Goal: Information Seeking & Learning: Learn about a topic

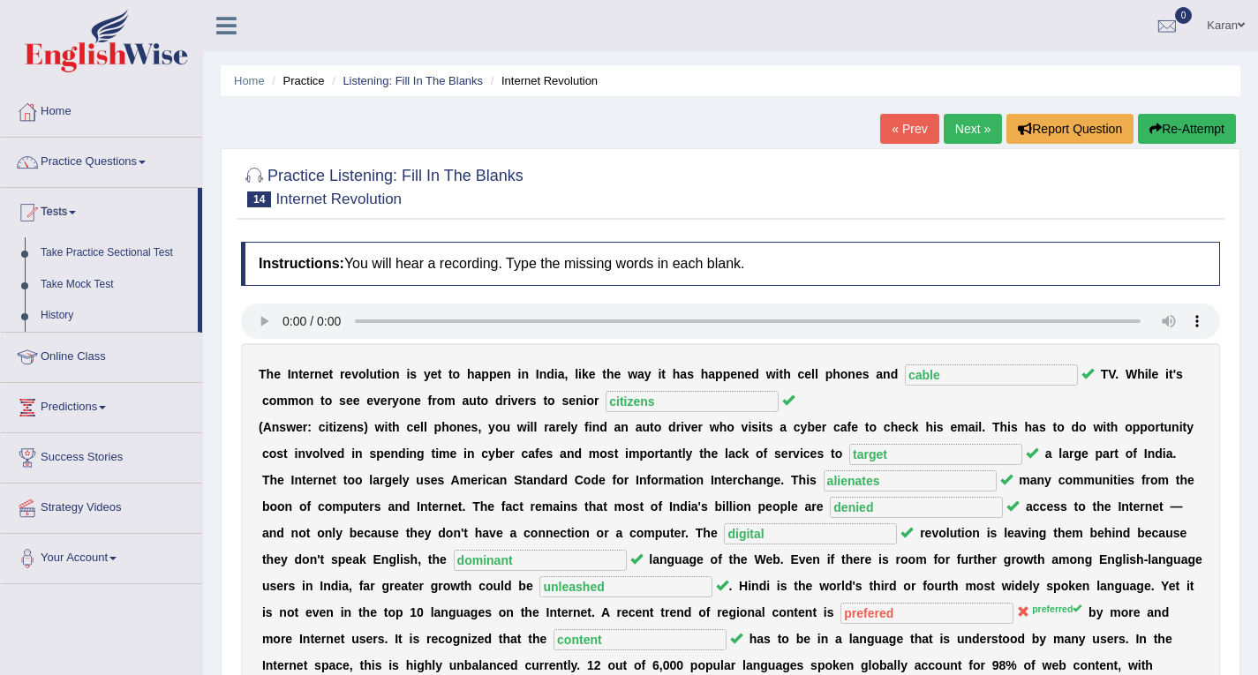
click at [4, 469] on link "Success Stories" at bounding box center [101, 456] width 201 height 44
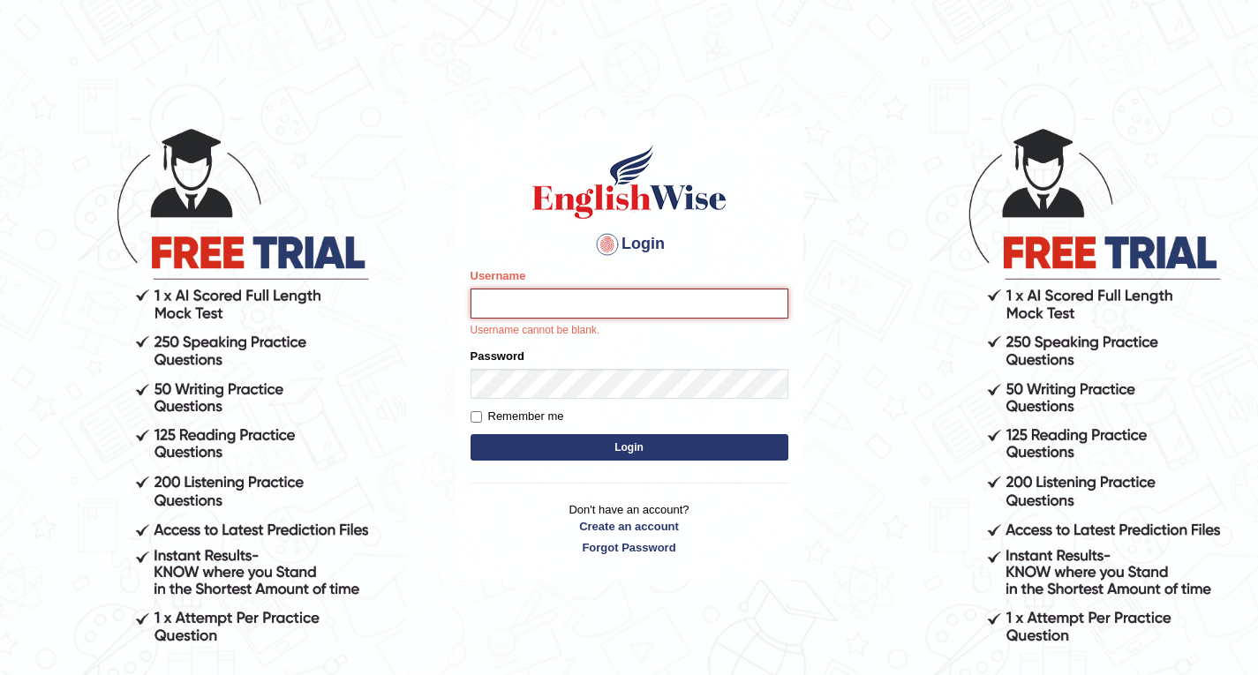
type input "Karan01"
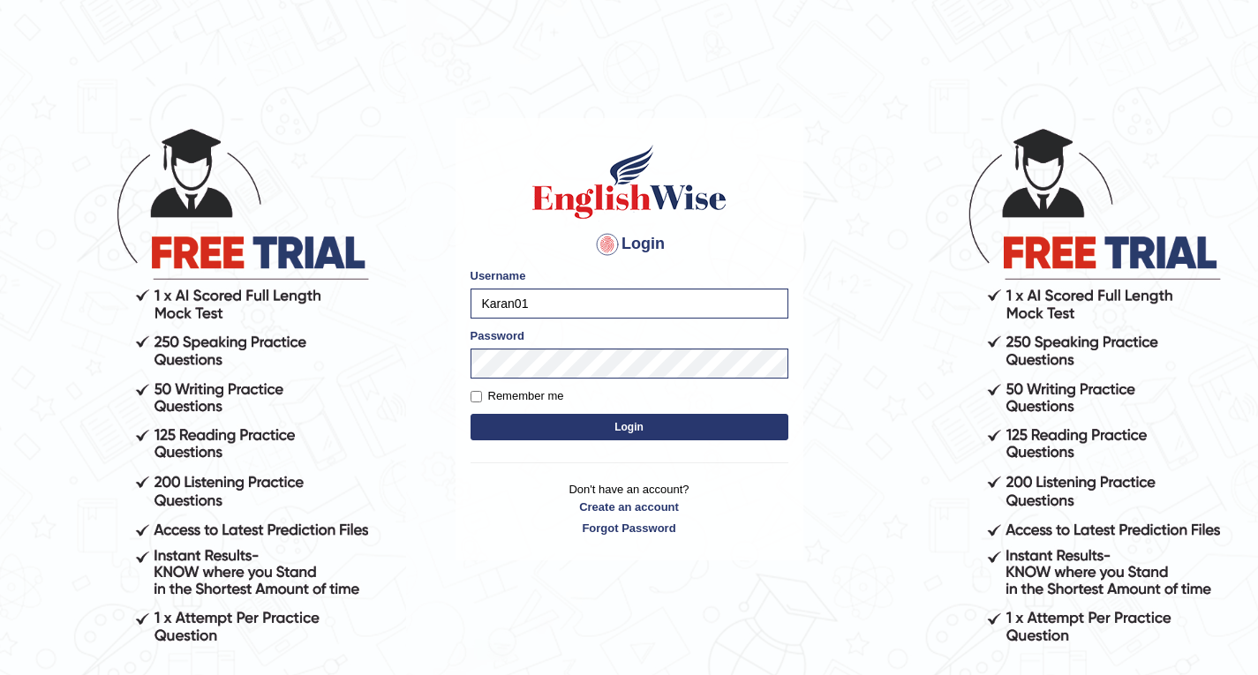
drag, startPoint x: 681, startPoint y: 446, endPoint x: 669, endPoint y: 418, distance: 30.5
click at [669, 418] on div "Login Please fix the following errors: Username Karan01 Password Remember me Lo…" at bounding box center [630, 339] width 348 height 442
click at [669, 418] on button "Login" at bounding box center [630, 427] width 318 height 26
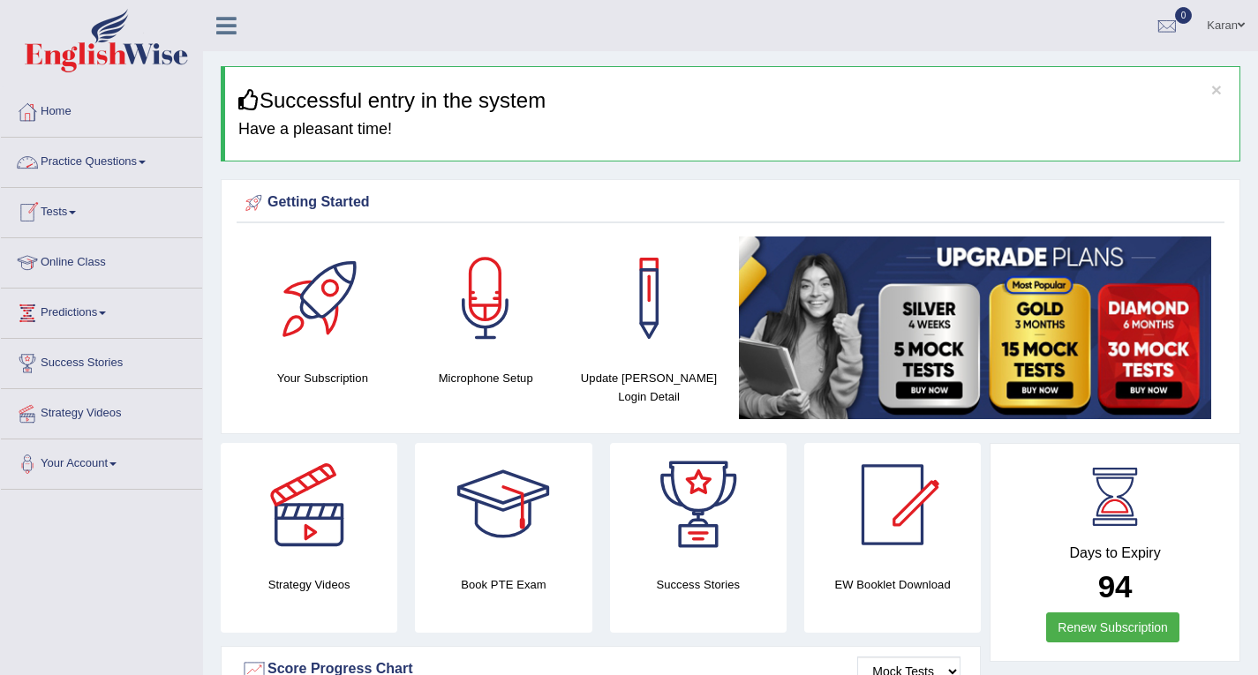
click at [83, 153] on link "Practice Questions" at bounding box center [101, 160] width 201 height 44
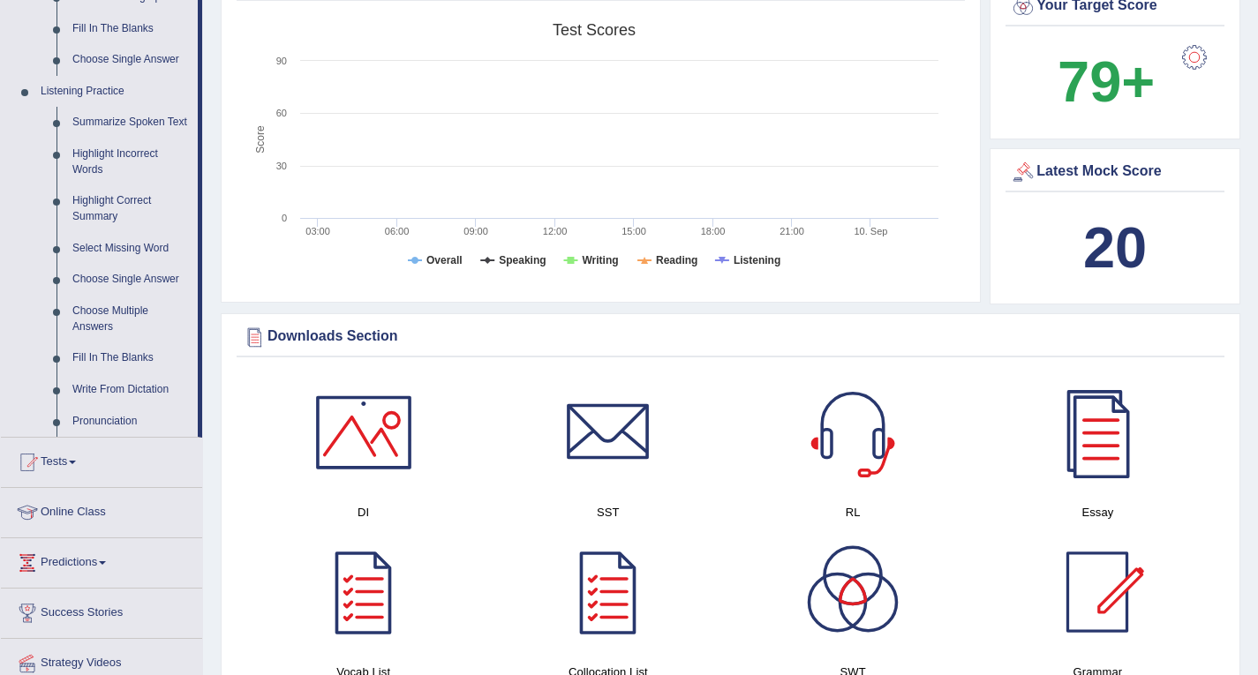
scroll to position [708, 0]
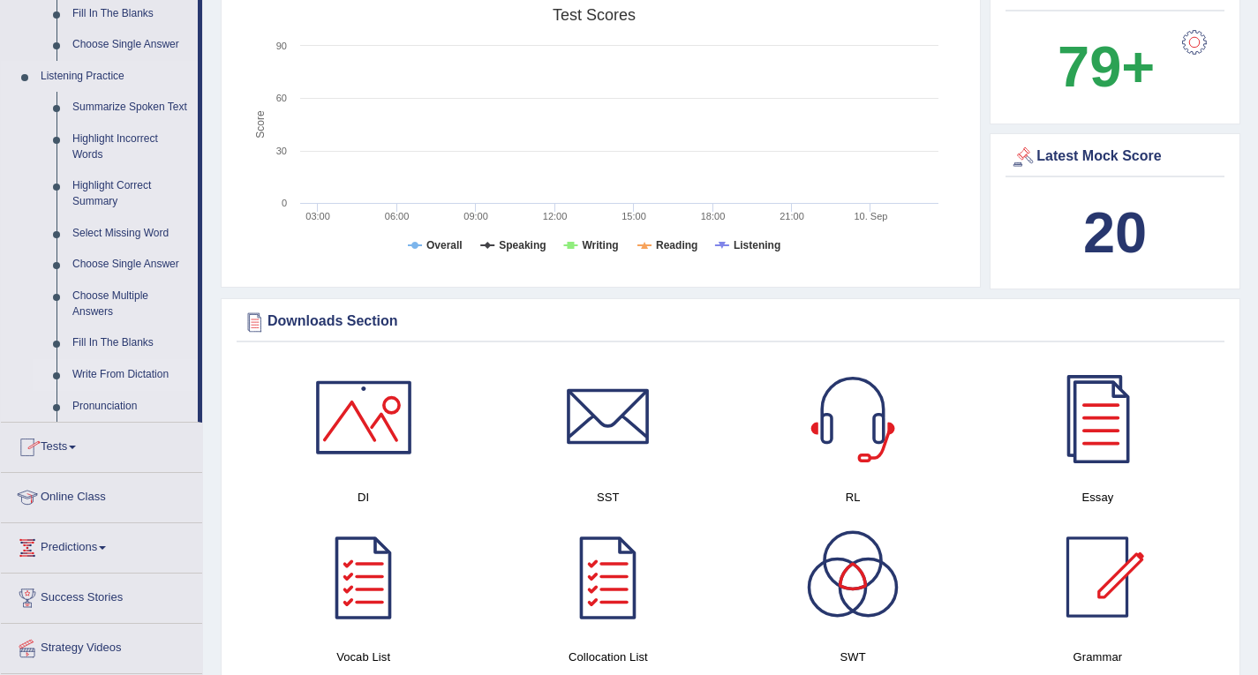
click at [142, 370] on link "Write From Dictation" at bounding box center [130, 375] width 133 height 32
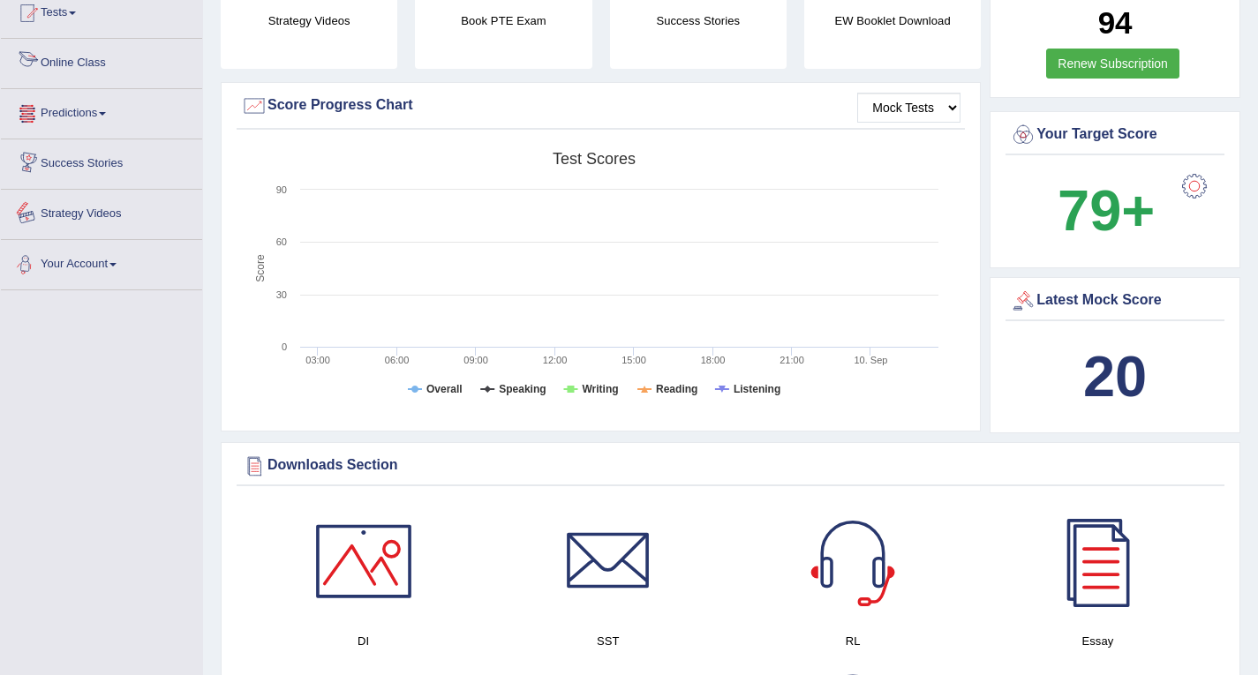
scroll to position [664, 0]
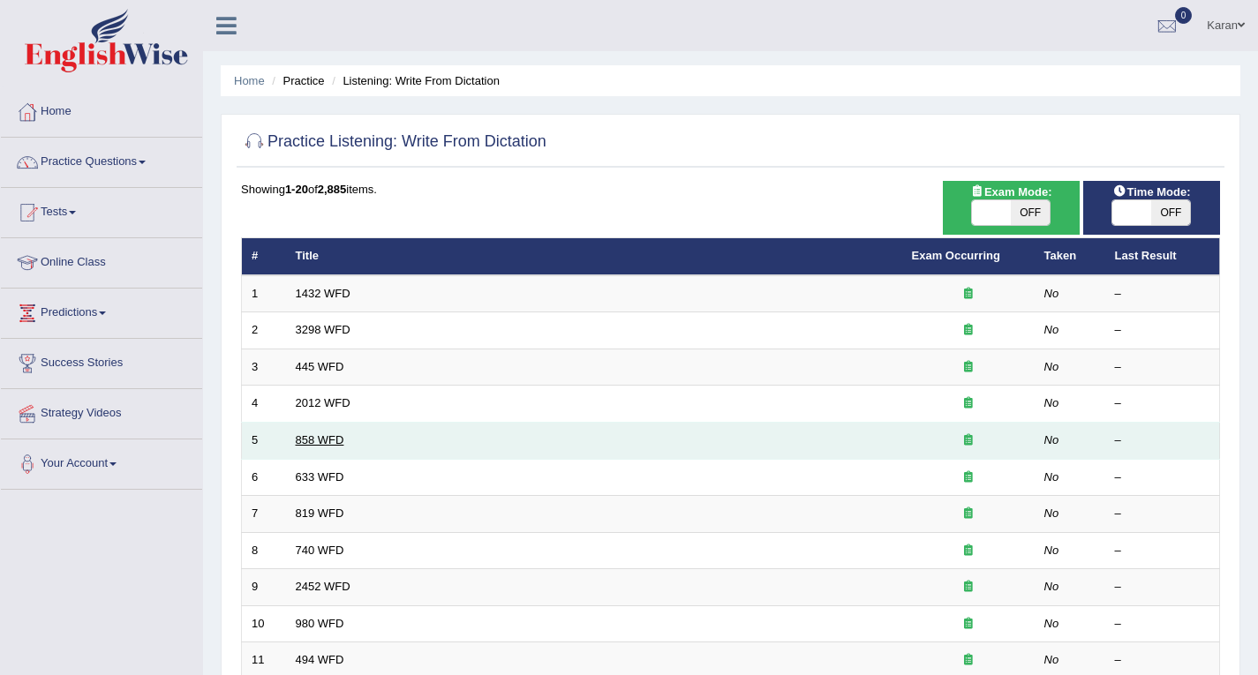
click at [321, 444] on link "858 WFD" at bounding box center [320, 440] width 49 height 13
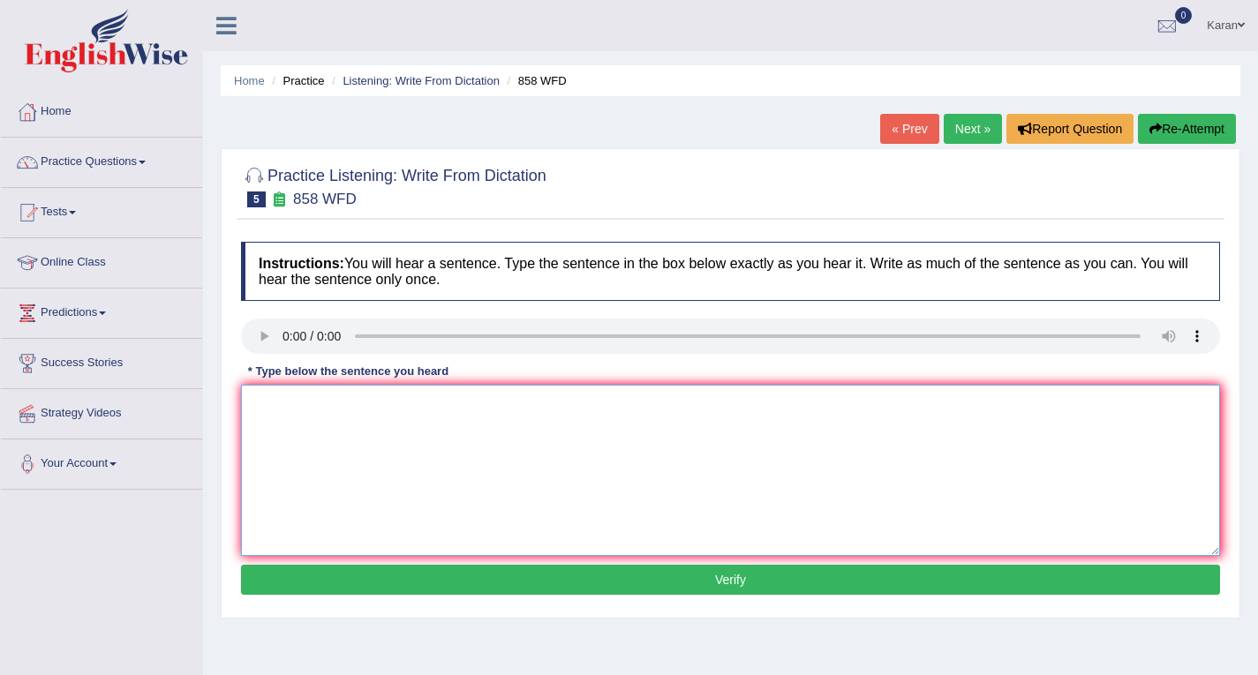
click at [290, 409] on textarea at bounding box center [730, 470] width 979 height 171
type textarea "The year when the shipper bartefacts interesecting his story ends."
drag, startPoint x: 360, startPoint y: 602, endPoint x: 372, endPoint y: 592, distance: 15.6
click at [372, 592] on div "Instructions: You will hear a sentence. Type the sentence in the box below exac…" at bounding box center [731, 421] width 988 height 376
click at [372, 592] on button "Verify" at bounding box center [730, 580] width 979 height 30
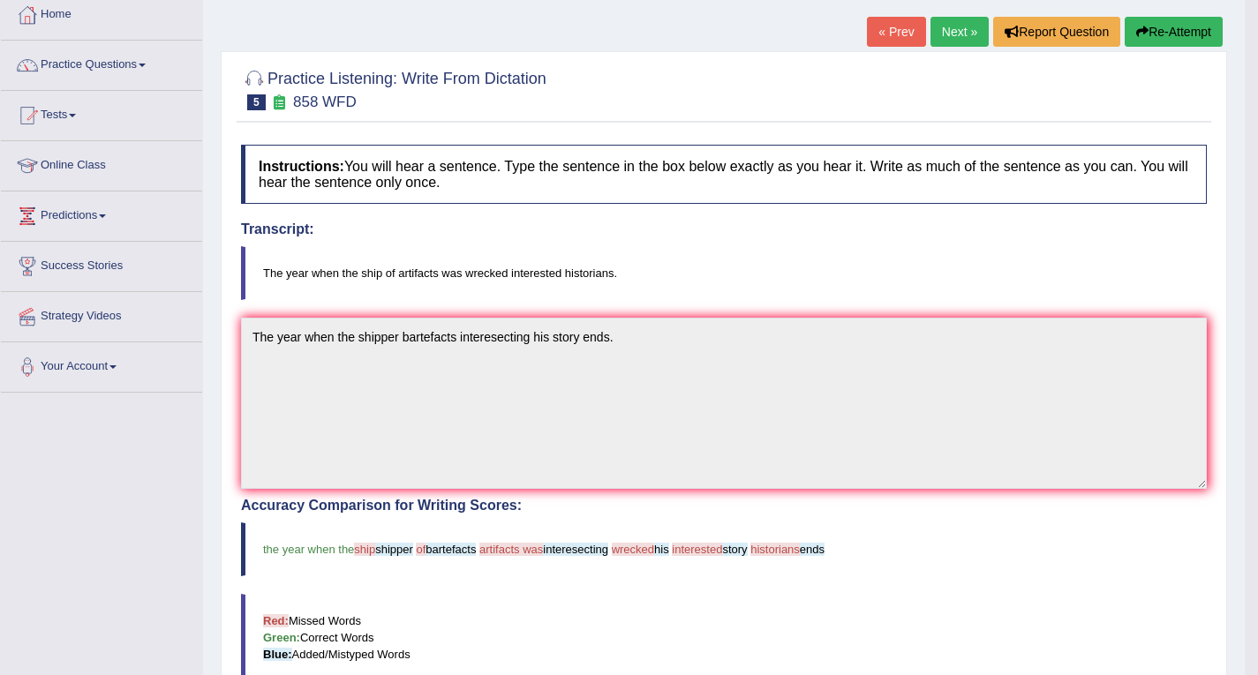
scroll to position [86, 0]
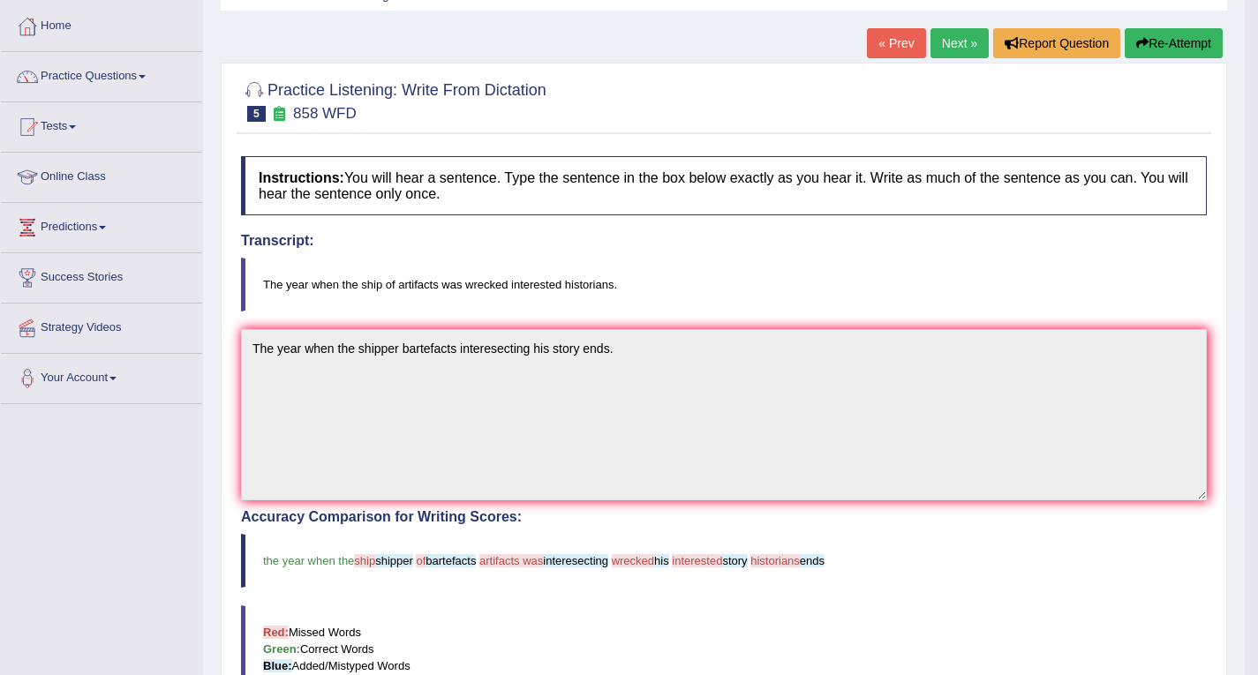
click at [940, 47] on link "Next »" at bounding box center [960, 43] width 58 height 30
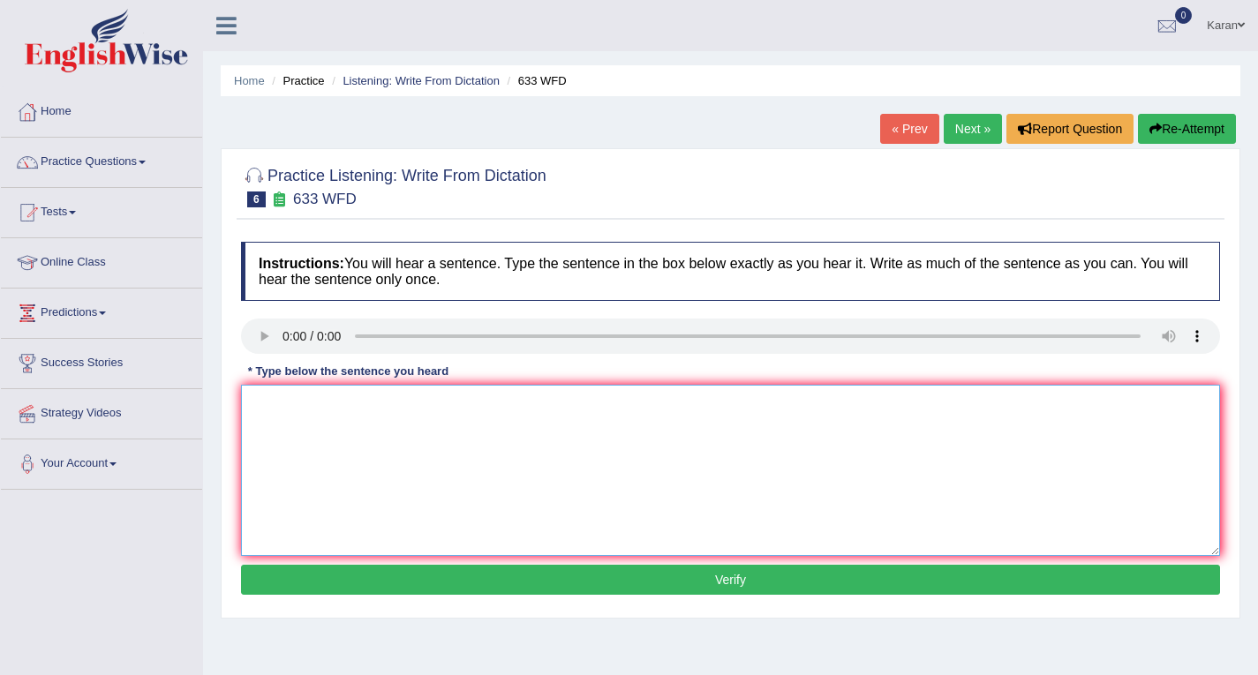
click at [274, 403] on textarea at bounding box center [730, 470] width 979 height 171
type textarea "Research shows that exercising makes us feel better."
click at [435, 571] on button "Verify" at bounding box center [730, 580] width 979 height 30
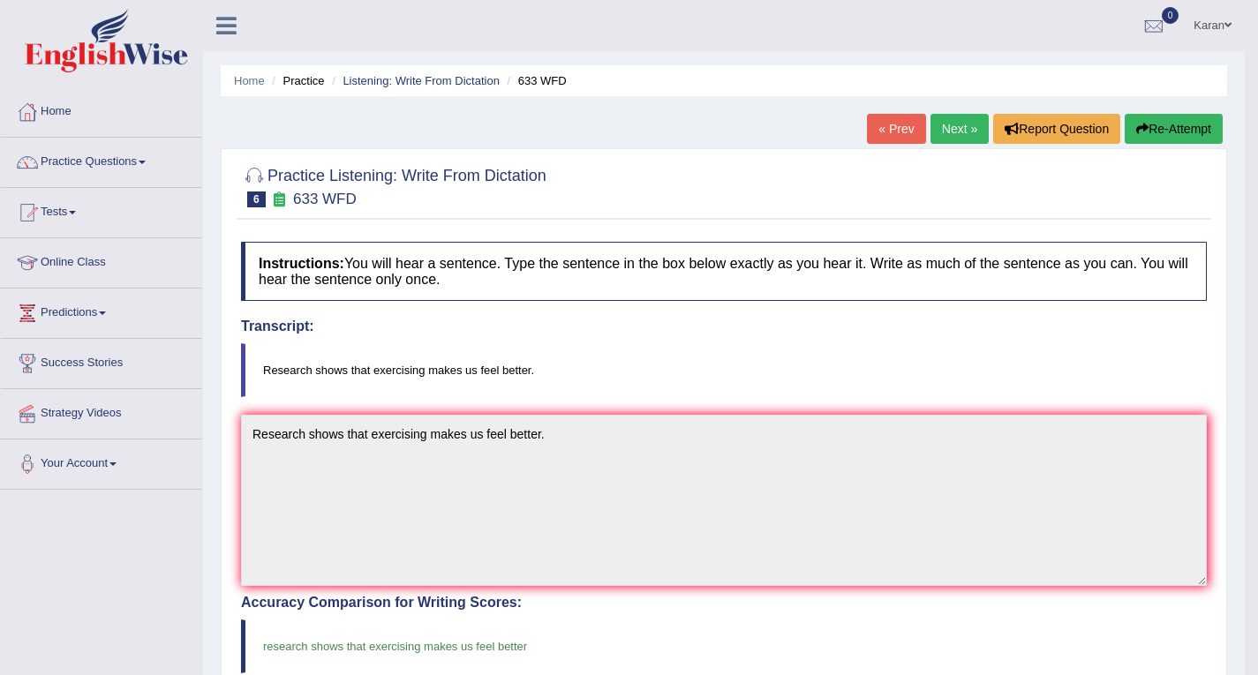
click at [943, 144] on link "Next »" at bounding box center [960, 129] width 58 height 30
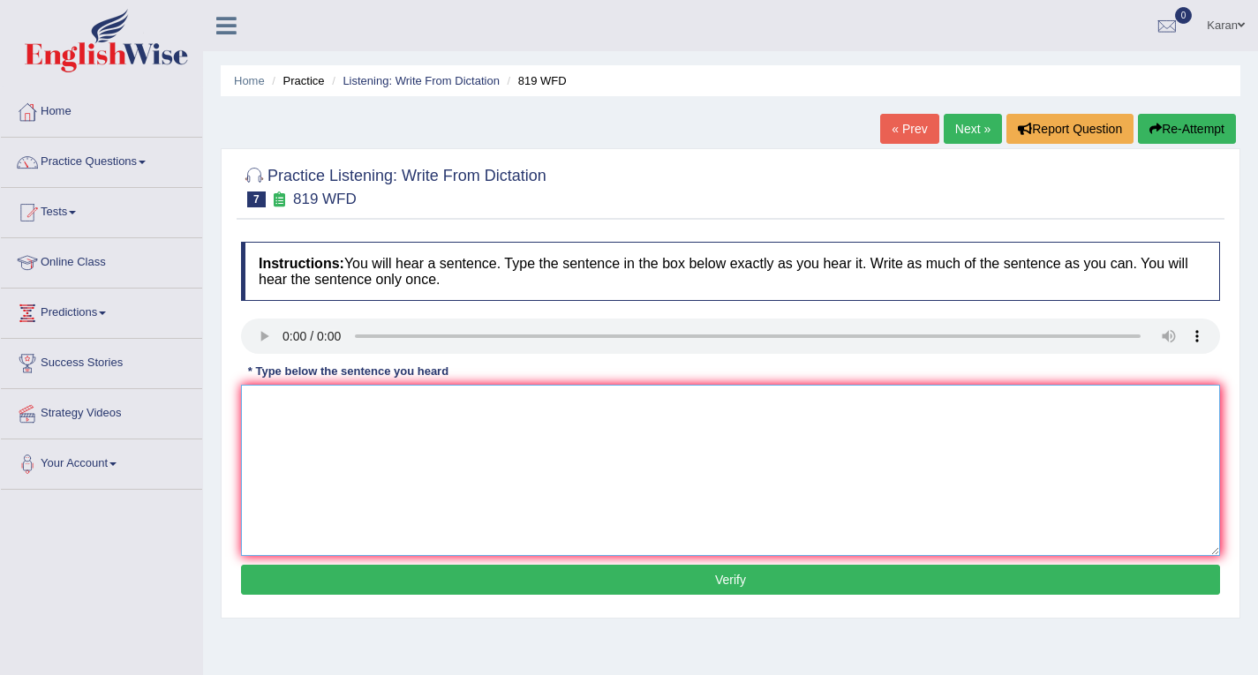
click at [263, 428] on textarea at bounding box center [730, 470] width 979 height 171
type textarea "Plants are able to continue growing throughout their lives."
click at [430, 598] on div "Instructions: You will hear a sentence. Type the sentence in the box below exac…" at bounding box center [731, 421] width 988 height 376
click at [444, 590] on button "Verify" at bounding box center [730, 580] width 979 height 30
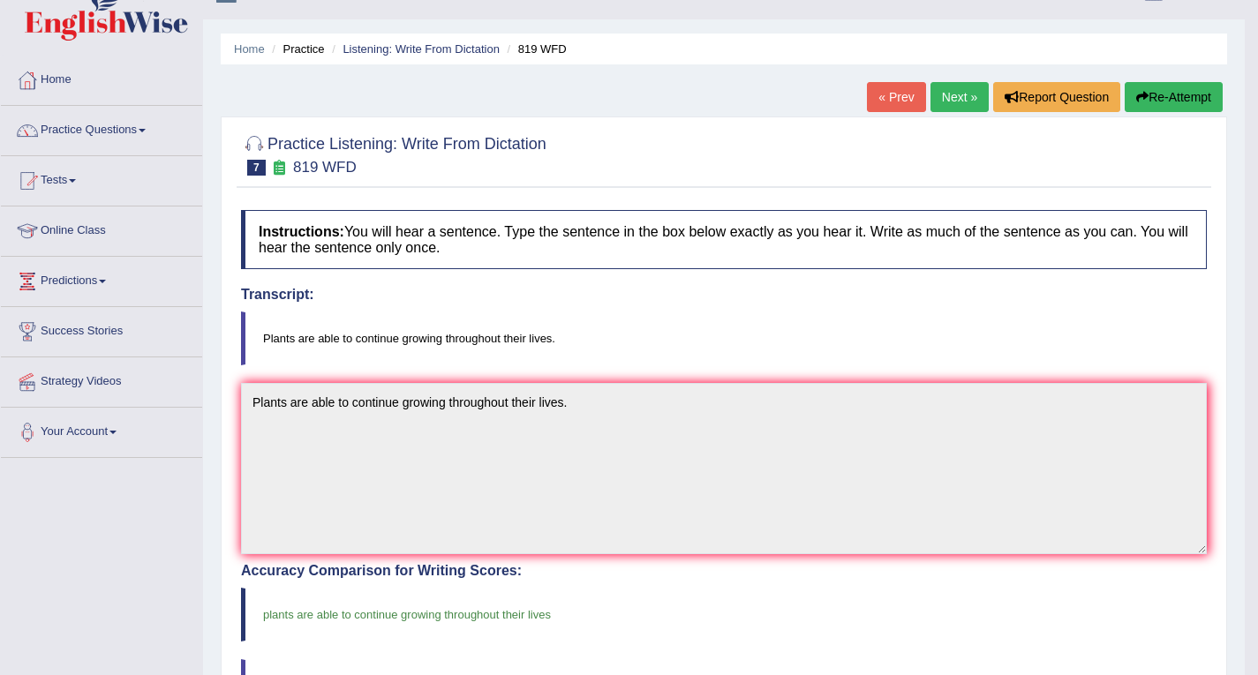
scroll to position [20, 0]
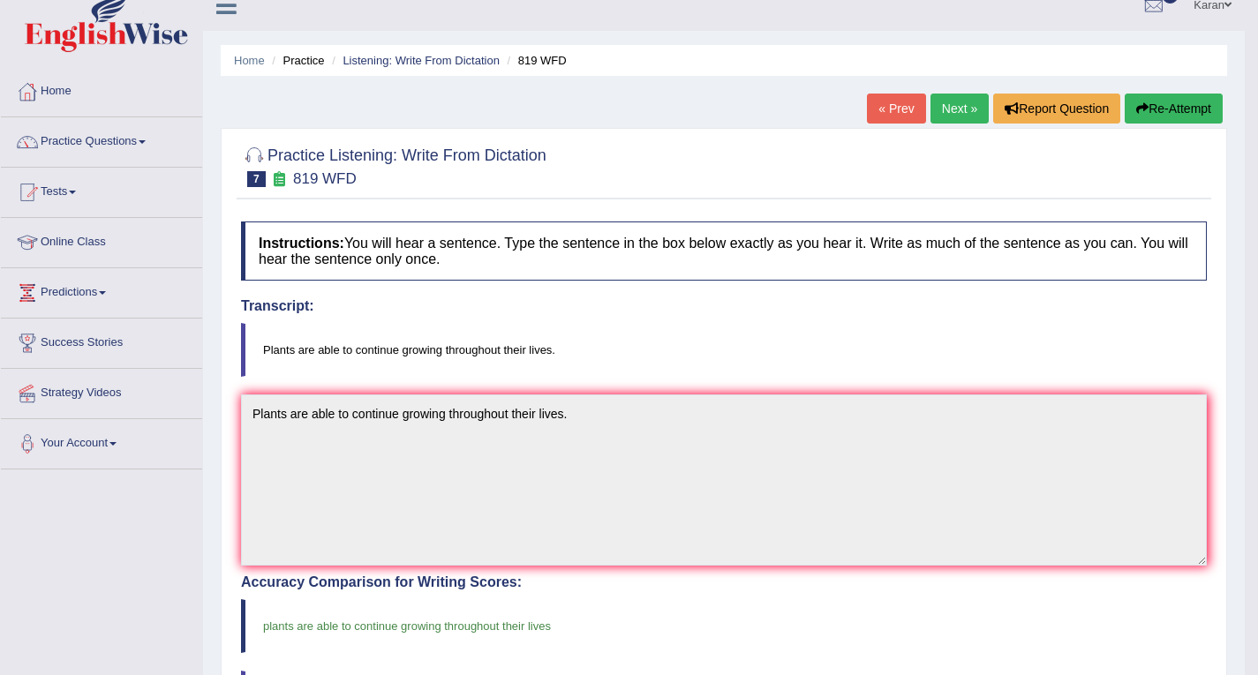
click at [954, 109] on link "Next »" at bounding box center [960, 109] width 58 height 30
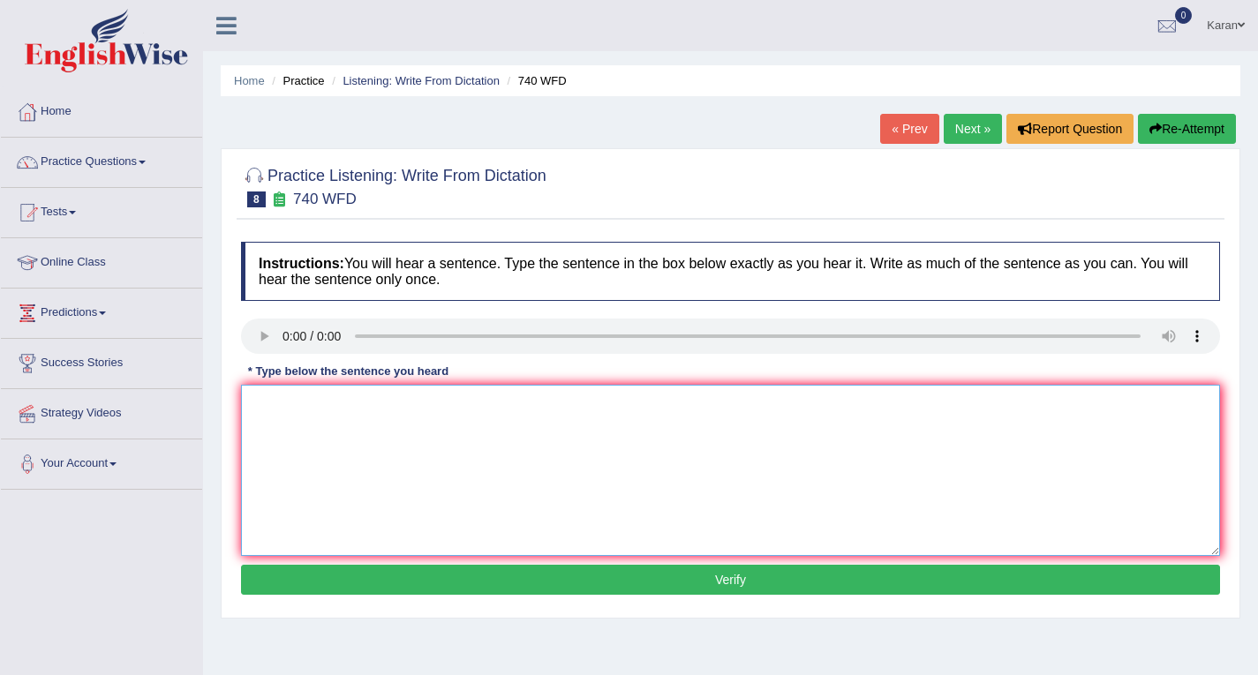
click at [288, 410] on textarea at bounding box center [730, 470] width 979 height 171
type textarea "A series of the obeservations where carried out in the classroom."
click at [553, 579] on button "Verify" at bounding box center [730, 580] width 979 height 30
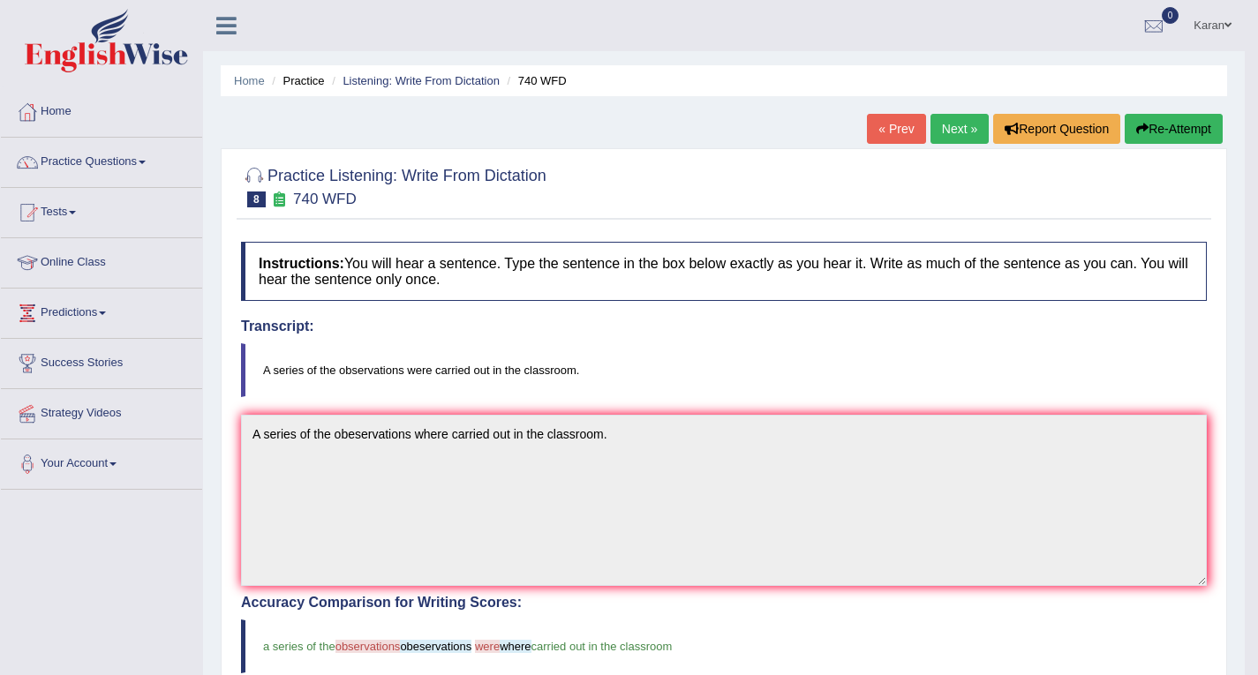
click at [959, 145] on div "« Prev Next » Report Question Re-Attempt" at bounding box center [1047, 131] width 360 height 34
click at [955, 133] on link "Next »" at bounding box center [960, 129] width 58 height 30
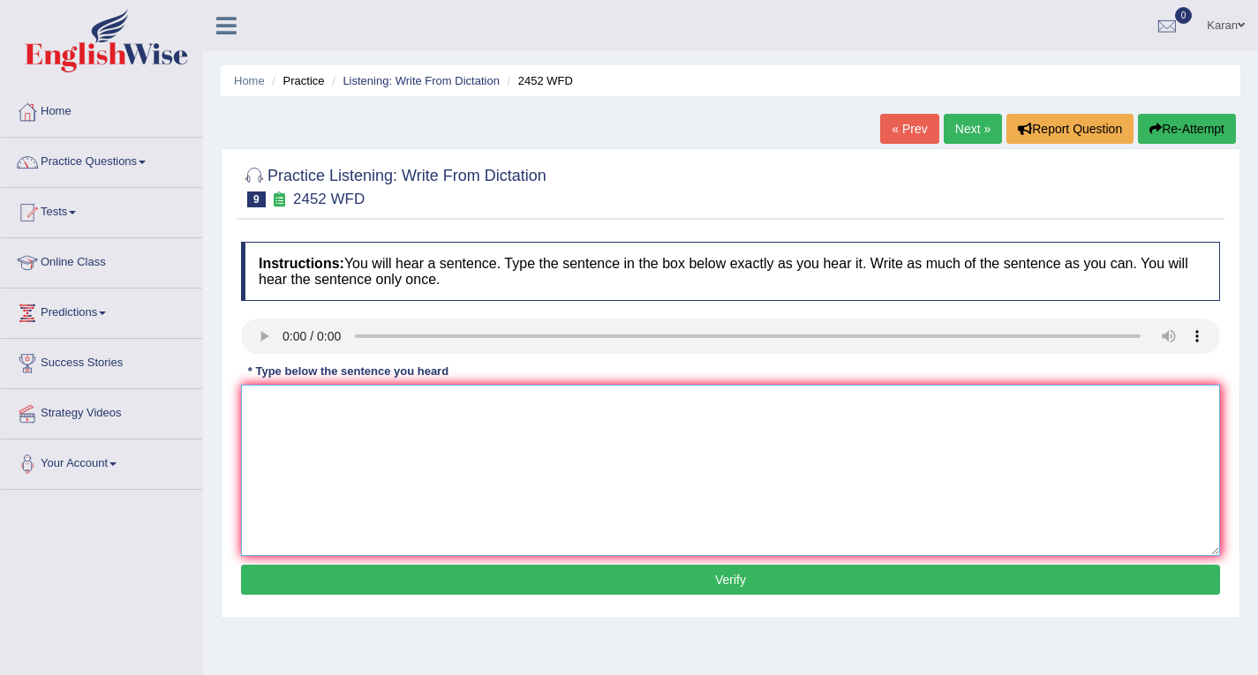
click at [272, 408] on textarea at bounding box center [730, 470] width 979 height 171
type textarea "It is a debate about the value of knowledge."
click at [440, 569] on button "Verify" at bounding box center [730, 580] width 979 height 30
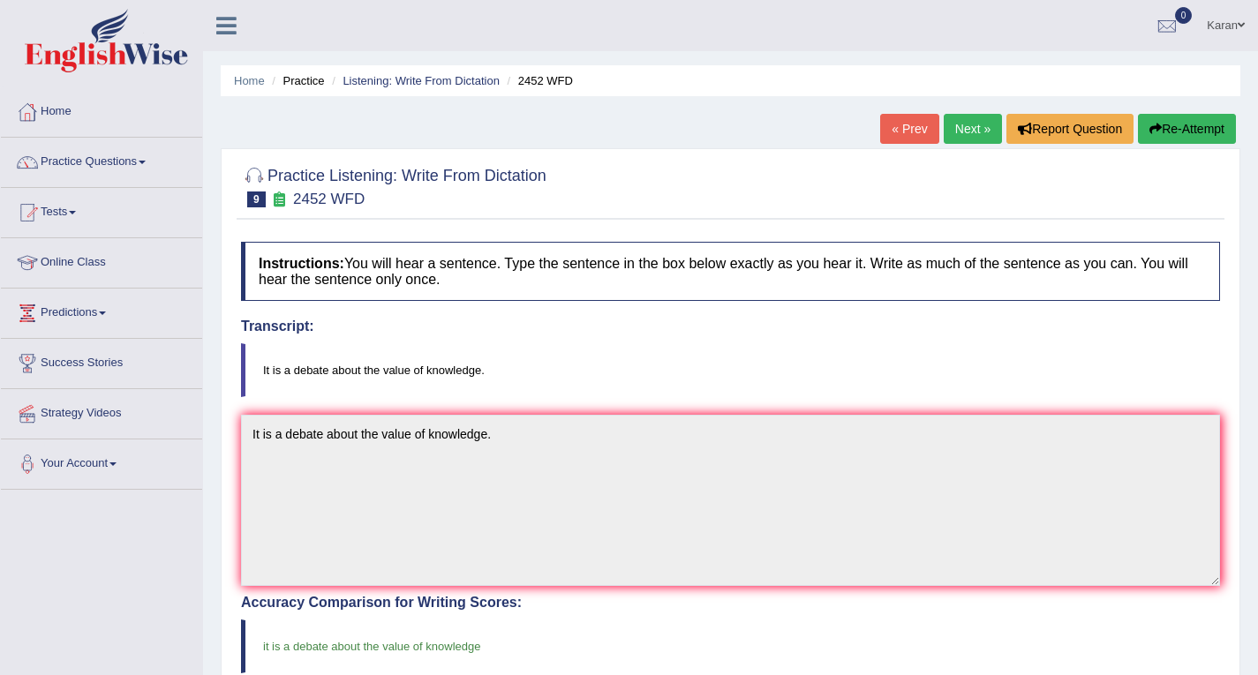
click at [967, 140] on link "Next »" at bounding box center [973, 129] width 58 height 30
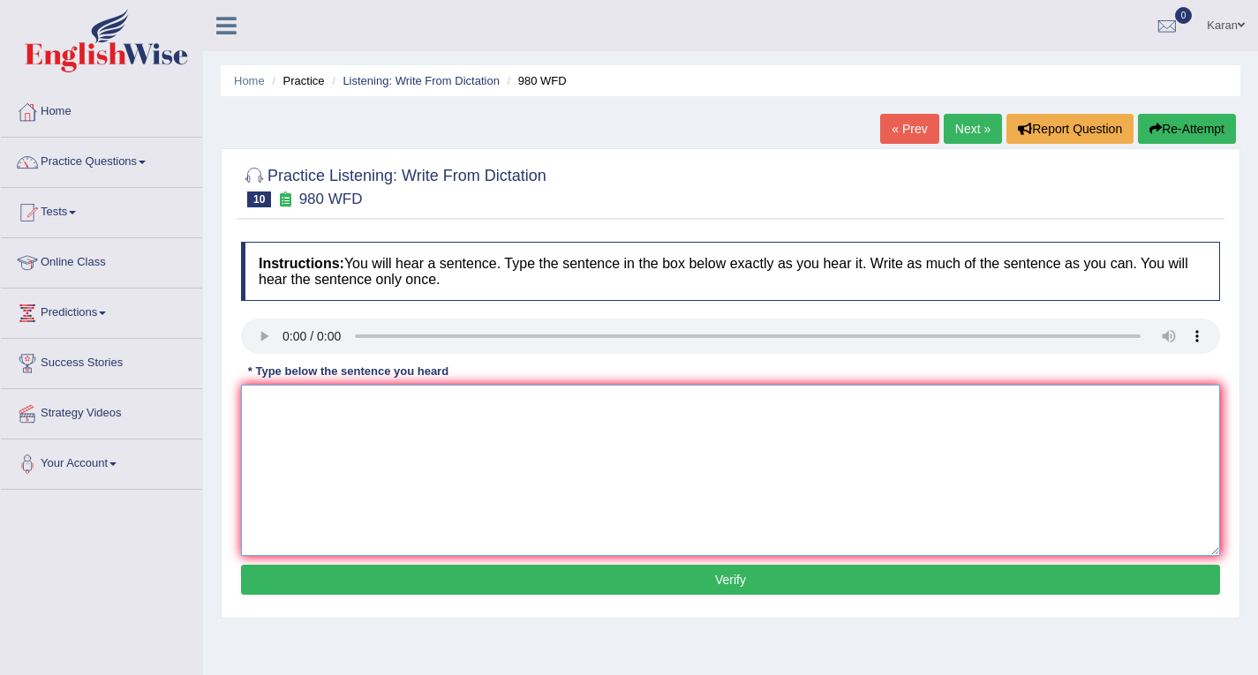
click at [279, 403] on textarea at bounding box center [730, 470] width 979 height 171
click at [328, 393] on textarea "Your ideaas" at bounding box center [730, 470] width 979 height 171
click at [305, 403] on textarea "Your ideaas have been discussed and debated in the seminars and tutorials." at bounding box center [730, 470] width 979 height 171
type textarea "Your ideas have been discussed and debated in the seminars and tutorials."
click at [604, 592] on button "Verify" at bounding box center [730, 580] width 979 height 30
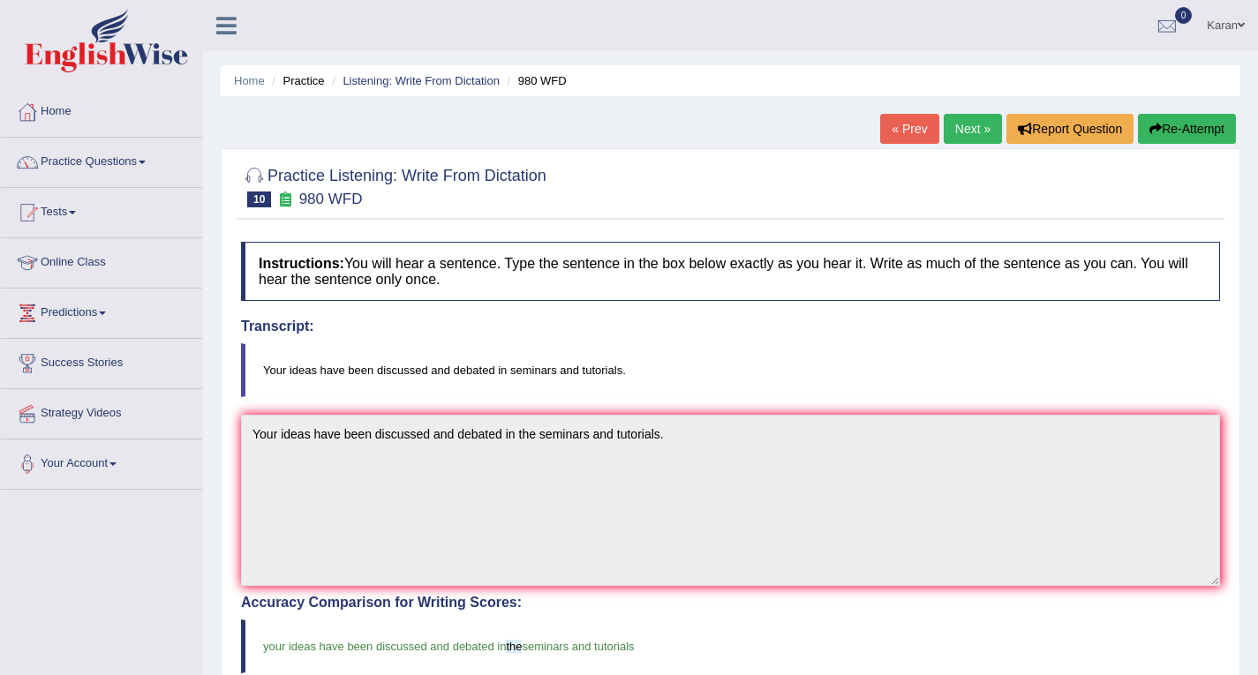
click at [957, 137] on link "Next »" at bounding box center [973, 129] width 58 height 30
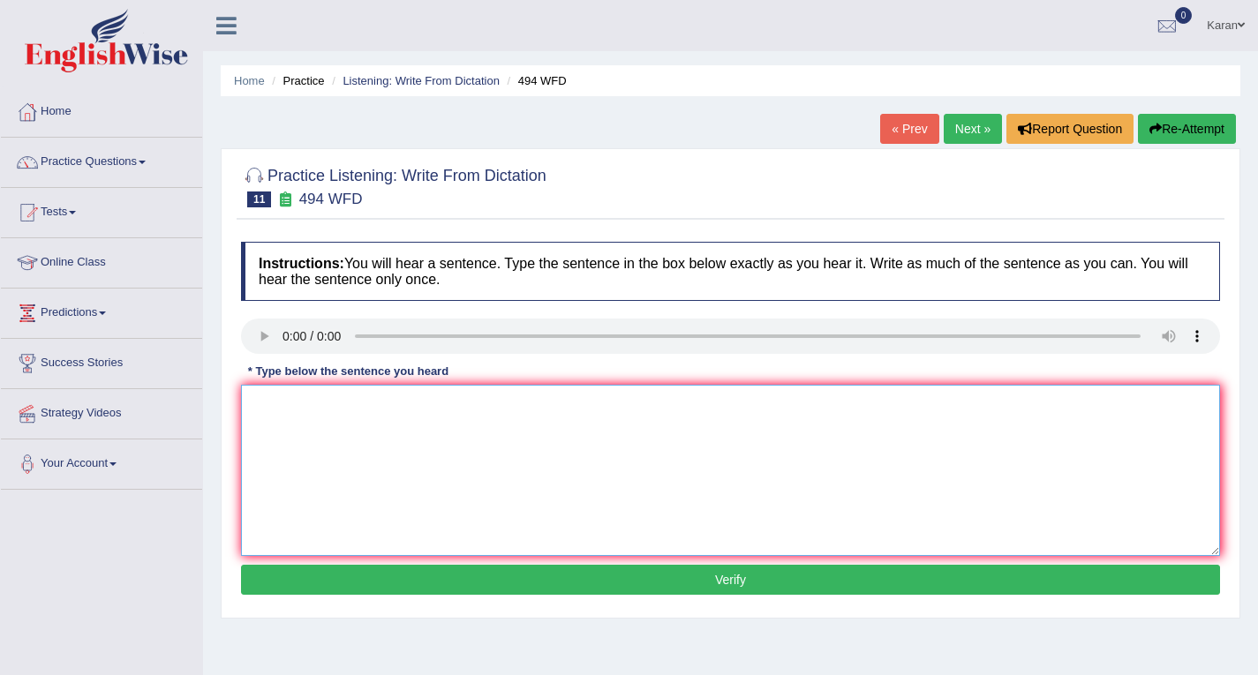
click at [295, 402] on textarea at bounding box center [730, 470] width 979 height 171
click at [376, 409] on textarea "The vocab" at bounding box center [730, 470] width 979 height 171
type textarea "T"
